Goal: Information Seeking & Learning: Learn about a topic

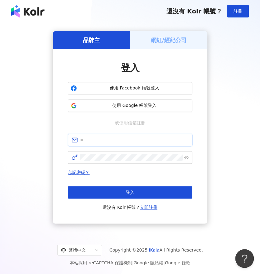
click at [122, 143] on input "text" at bounding box center [134, 139] width 108 height 7
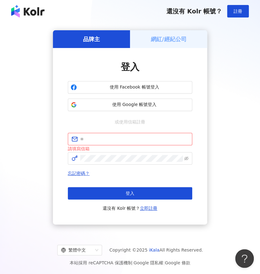
click at [51, 252] on div "繁體中文 Copyright © 2025 iKala All Rights Reserved." at bounding box center [129, 249] width 245 height 11
click at [143, 135] on input "text" at bounding box center [134, 138] width 108 height 7
paste input "**********"
type input "**********"
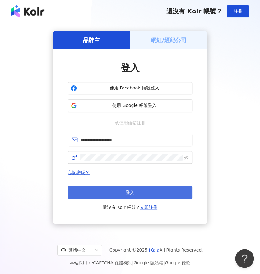
click at [133, 185] on div "忘記密碼？ 登入 還沒有 Kolr 帳號？ 立即註冊" at bounding box center [130, 189] width 125 height 42
click at [132, 190] on span "登入" at bounding box center [130, 192] width 9 height 5
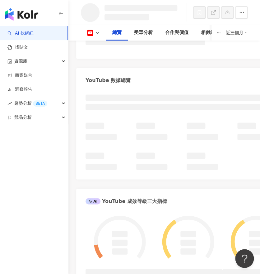
scroll to position [57, 0]
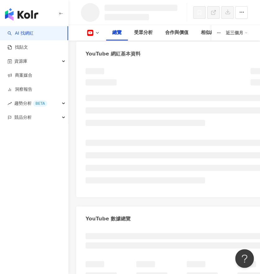
click at [88, 34] on icon at bounding box center [90, 33] width 6 height 6
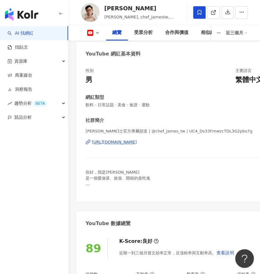
click at [89, 31] on icon at bounding box center [90, 33] width 6 height 6
click at [95, 36] on div "總覽 受眾分析 合作與價值 相似網紅 互動分析 創作內容分析 近三個月" at bounding box center [164, 33] width 167 height 16
click at [93, 33] on button at bounding box center [93, 33] width 25 height 6
click at [93, 33] on icon at bounding box center [90, 33] width 6 height 6
click at [137, 143] on div "[URL][DOMAIN_NAME]" at bounding box center [114, 142] width 45 height 6
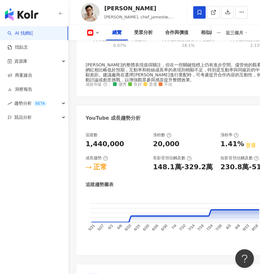
scroll to position [415, 0]
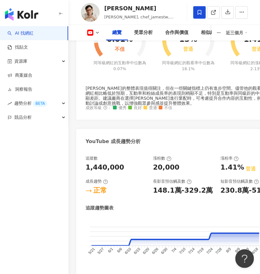
click at [88, 29] on div "總覽 受眾分析 合作與價值 相似網紅 互動分析 創作內容分析 近三個月" at bounding box center [164, 33] width 167 height 16
click at [90, 32] on rect at bounding box center [90, 33] width 5 height 4
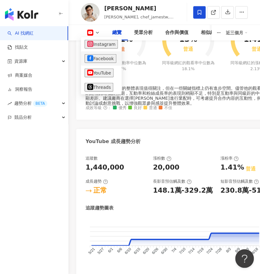
click at [97, 56] on button "Facebook" at bounding box center [101, 58] width 32 height 9
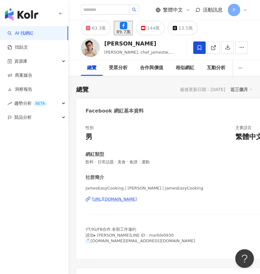
drag, startPoint x: 120, startPoint y: 199, endPoint x: 160, endPoint y: 201, distance: 40.9
drag, startPoint x: 160, startPoint y: 201, endPoint x: 92, endPoint y: 164, distance: 78.4
click at [88, 169] on div "性別 男 主要語言 繁體中文 84.6% 網紅類型 飲料 · 日常話題 · 美食 · 食譜 · 運動 社群簡介 JamesEasyCooking | [PER…" at bounding box center [184, 187] width 196 height 124
click at [111, 111] on div "Facebook 網紅基本資料" at bounding box center [115, 110] width 58 height 7
drag, startPoint x: 110, startPoint y: 111, endPoint x: 83, endPoint y: 111, distance: 26.5
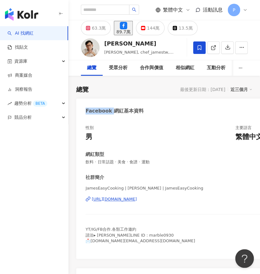
click at [83, 111] on div "Facebook 網紅基本資料" at bounding box center [183, 108] width 215 height 20
copy div "Facebook"
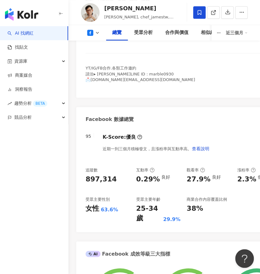
scroll to position [173, 0]
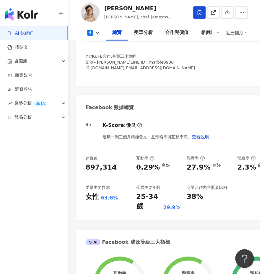
click at [239, 182] on div "追蹤數 897,314 互動率 0.29% 良好 觀看率 27.9% 良好 漲粉率 2.3% 優秀 受眾主要性別 女性 63.6% 受眾主要年齡 25-34 …" at bounding box center [184, 183] width 196 height 56
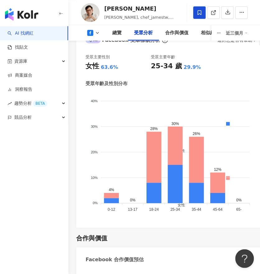
scroll to position [865, 0]
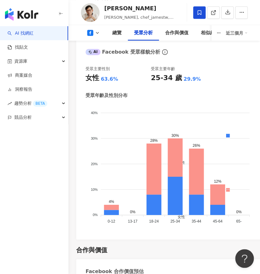
click at [92, 33] on icon at bounding box center [90, 33] width 6 height 6
click at [95, 33] on icon at bounding box center [97, 32] width 5 height 5
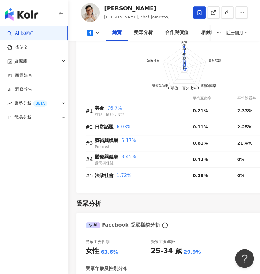
click at [97, 44] on foreignobject at bounding box center [184, 71] width 196 height 81
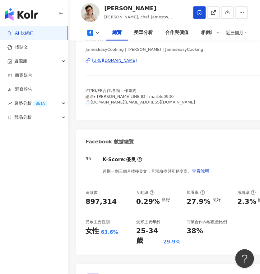
scroll to position [138, 0]
click at [92, 34] on icon at bounding box center [90, 33] width 6 height 6
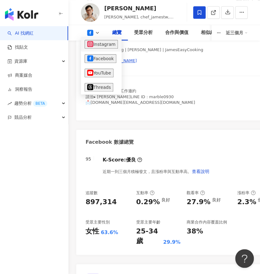
click at [93, 45] on button "Instagram" at bounding box center [101, 44] width 33 height 9
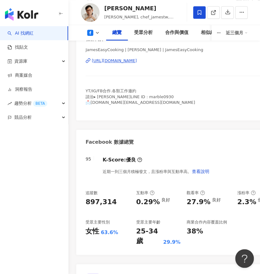
scroll to position [129, 0]
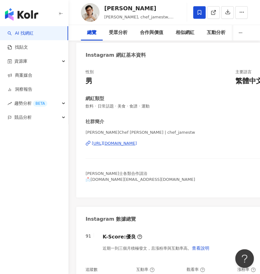
scroll to position [35, 0]
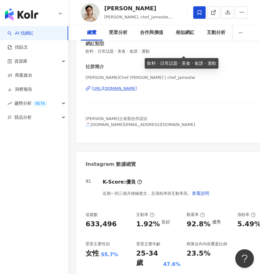
scroll to position [69, 0]
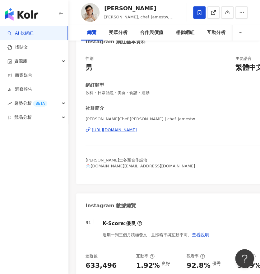
click at [205, 175] on div "性別 男 主要語言 繁體中文 84.6% 網紅類型 飲料 · 日常話題 · 美食 · 食譜 · 運動 社群簡介 [PERSON_NAME]Chef [PERS…" at bounding box center [183, 117] width 215 height 134
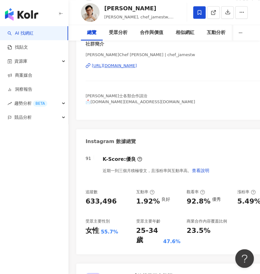
scroll to position [104, 0]
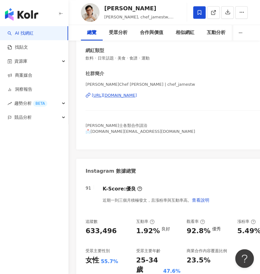
drag, startPoint x: 112, startPoint y: 168, endPoint x: 110, endPoint y: 171, distance: 4.1
click at [112, 168] on div "Instagram 數據總覽" at bounding box center [111, 170] width 50 height 7
drag, startPoint x: 110, startPoint y: 171, endPoint x: 70, endPoint y: 170, distance: 39.2
copy div "Instagram"
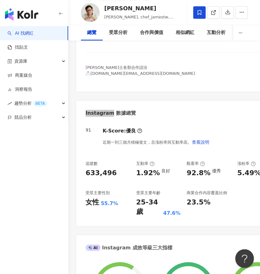
scroll to position [173, 0]
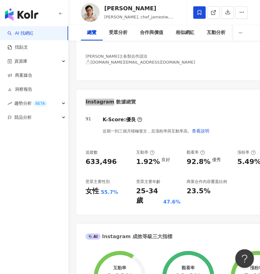
drag, startPoint x: 110, startPoint y: 168, endPoint x: 255, endPoint y: 163, distance: 145.5
click at [110, 168] on div "追蹤數 633,496 互動率 1.92% 良好 觀看率 92.8% 優秀 漲粉率 5.49% 良好 受眾主要性別 女性 55.7% 受眾主要年齡 25-34…" at bounding box center [184, 177] width 196 height 56
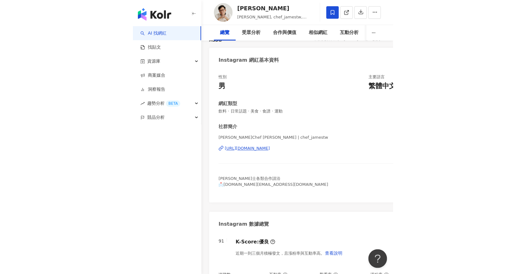
scroll to position [0, 0]
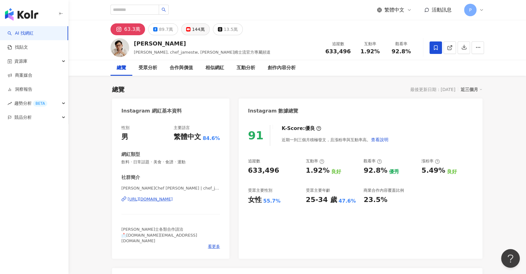
click at [187, 31] on button "144萬" at bounding box center [195, 29] width 29 height 12
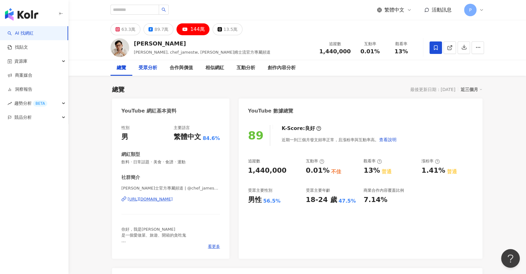
click at [144, 70] on div "受眾分析" at bounding box center [148, 67] width 19 height 7
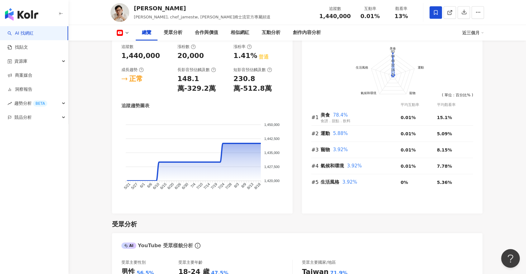
scroll to position [327, 0]
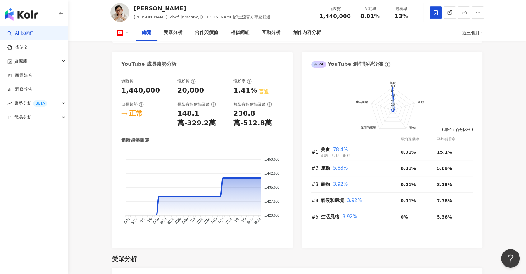
click at [118, 34] on icon at bounding box center [120, 33] width 6 height 6
click at [134, 62] on button "Facebook" at bounding box center [132, 58] width 37 height 9
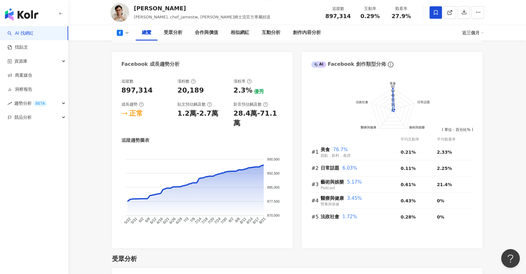
click at [126, 30] on button at bounding box center [123, 33] width 25 height 6
click at [134, 48] on button "Instagram" at bounding box center [132, 44] width 37 height 9
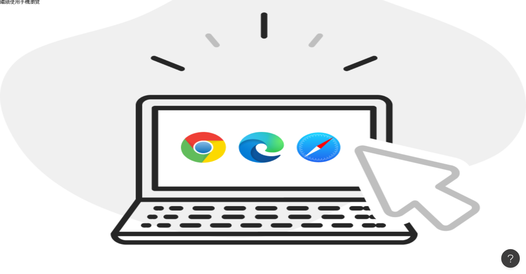
scroll to position [28, 0]
